Goal: Navigation & Orientation: Find specific page/section

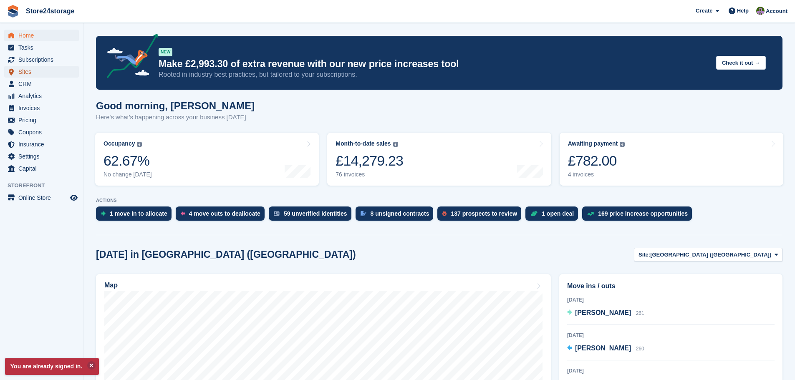
click at [33, 70] on span "Sites" at bounding box center [43, 72] width 50 height 12
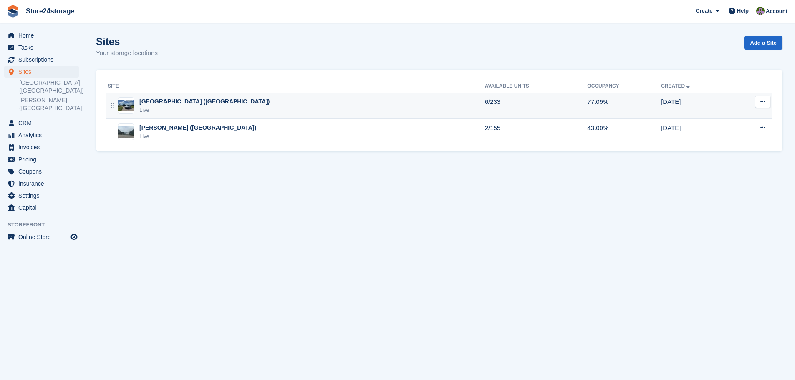
click at [376, 101] on div "Manston Airport (Kent) Live" at bounding box center [296, 105] width 377 height 17
